Goal: Complete application form

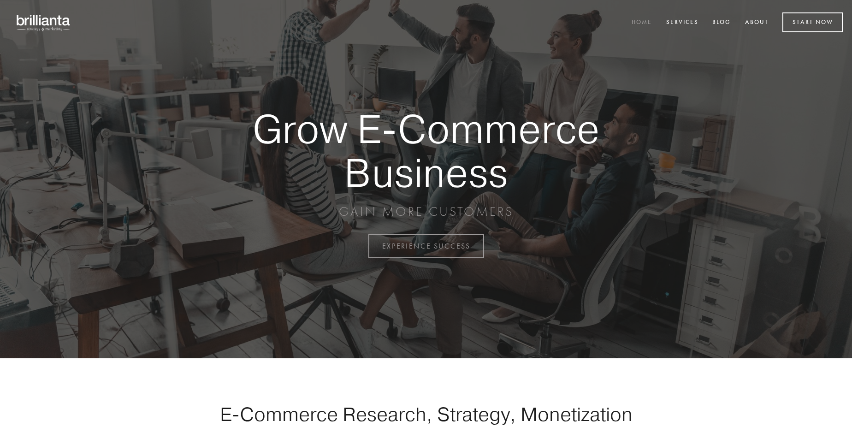
scroll to position [2418, 0]
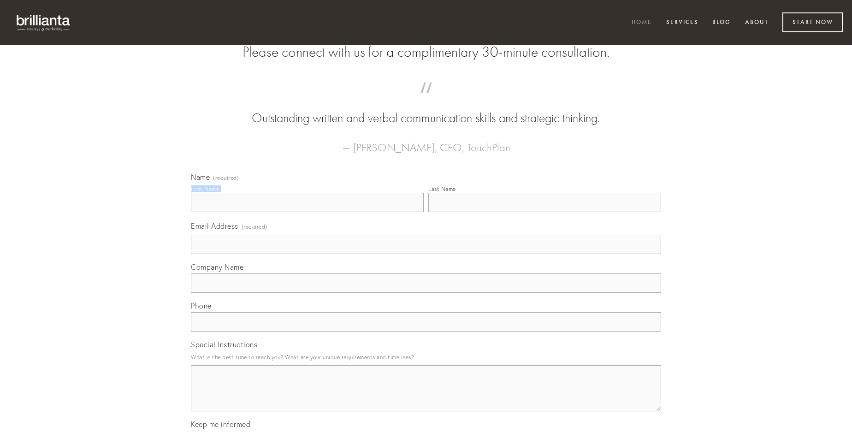
type input "[PERSON_NAME]"
click at [545, 212] on input "Last Name" at bounding box center [545, 202] width 233 height 19
type input "[PERSON_NAME]"
click at [426, 254] on input "Email Address (required)" at bounding box center [426, 244] width 470 height 19
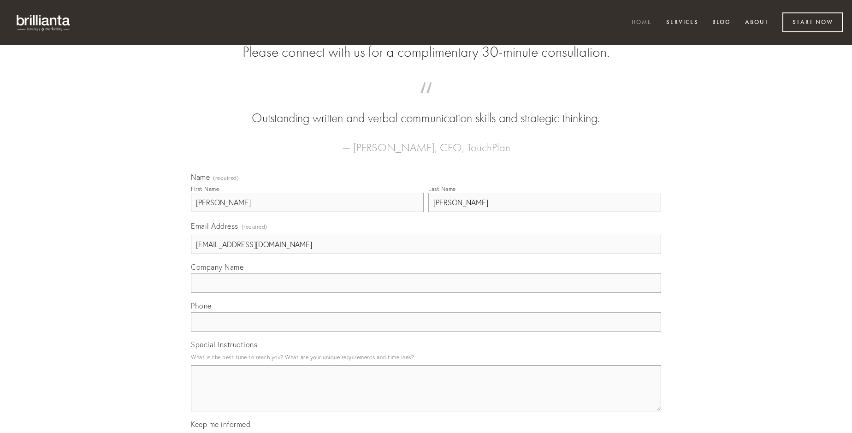
type input "[EMAIL_ADDRESS][DOMAIN_NAME]"
click at [426, 293] on input "Company Name" at bounding box center [426, 283] width 470 height 19
type input "earum"
click at [426, 332] on input "text" at bounding box center [426, 321] width 470 height 19
click at [426, 397] on textarea "Special Instructions" at bounding box center [426, 388] width 470 height 46
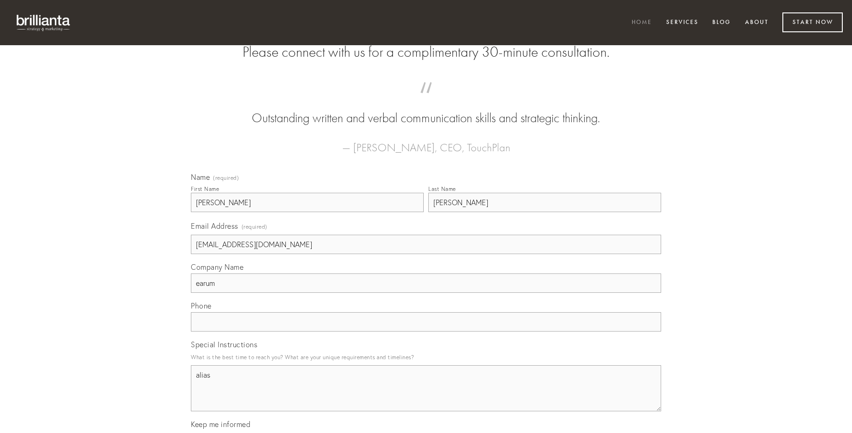
type textarea "alias"
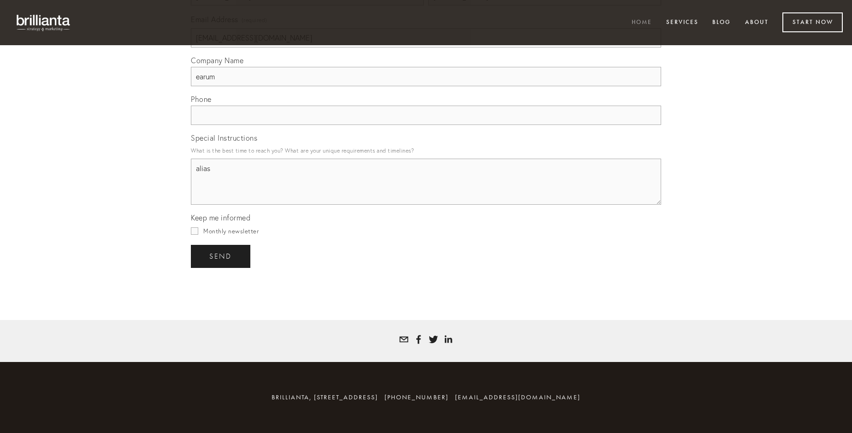
click at [221, 256] on span "send" at bounding box center [220, 256] width 23 height 8
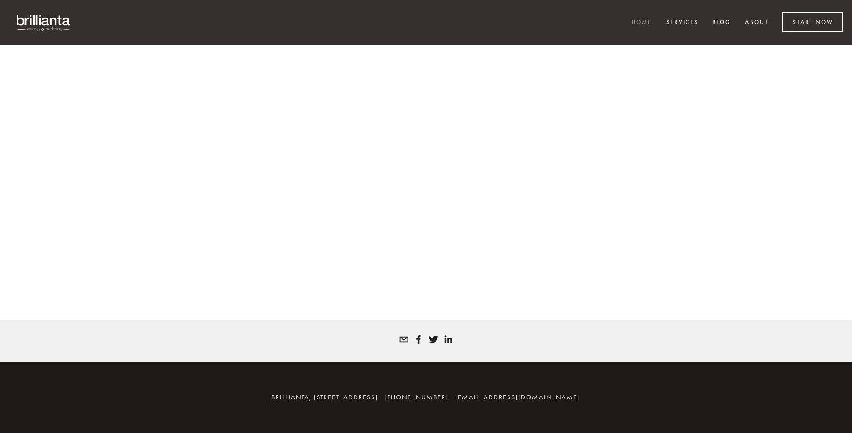
scroll to position [2405, 0]
